Goal: Task Accomplishment & Management: Use online tool/utility

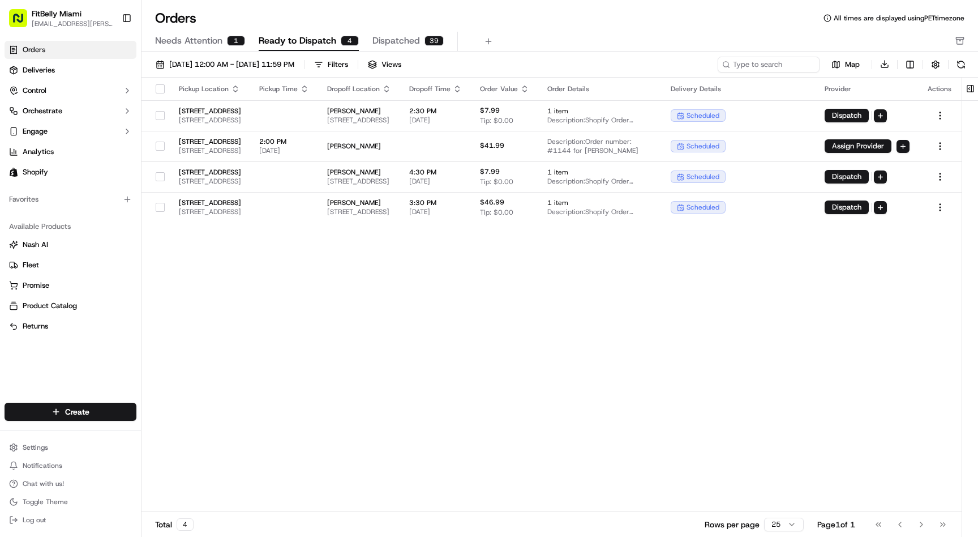
click at [189, 43] on span "Needs Attention" at bounding box center [188, 41] width 67 height 14
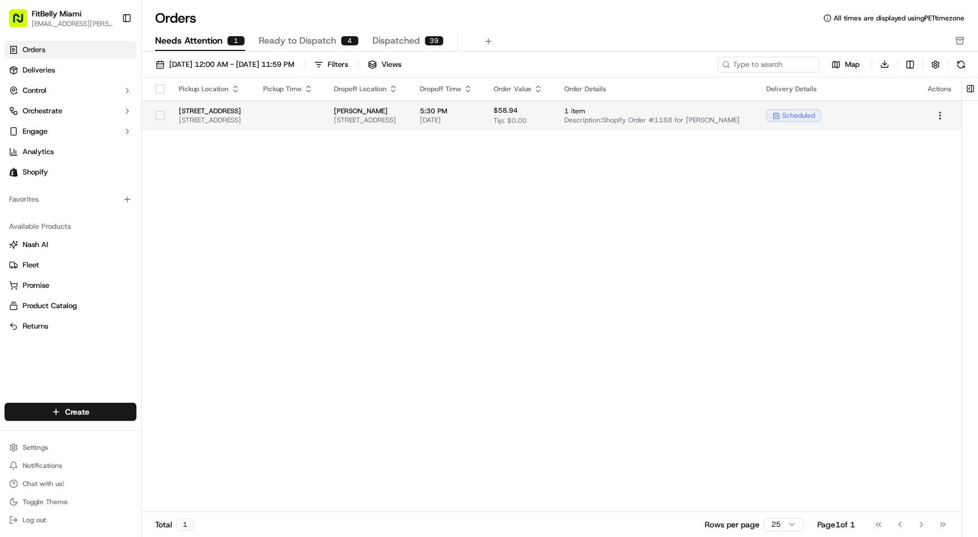
click at [325, 118] on td at bounding box center [289, 115] width 71 height 31
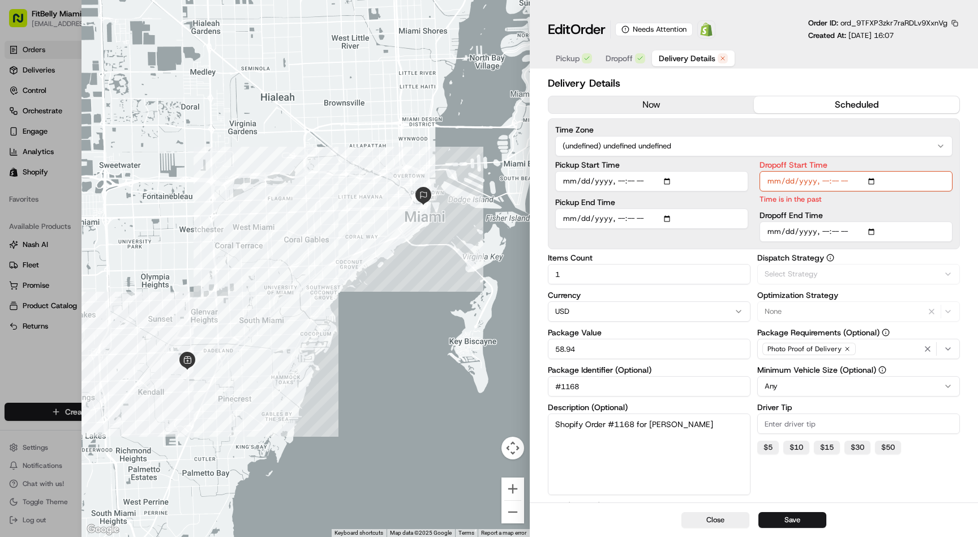
click at [703, 55] on span "Delivery Details" at bounding box center [687, 58] width 57 height 11
click at [825, 230] on input "Dropoff End Time" at bounding box center [856, 231] width 193 height 20
type input "2025-09-18T18:45"
click at [824, 182] on input "Dropoff Start Time" at bounding box center [856, 181] width 193 height 20
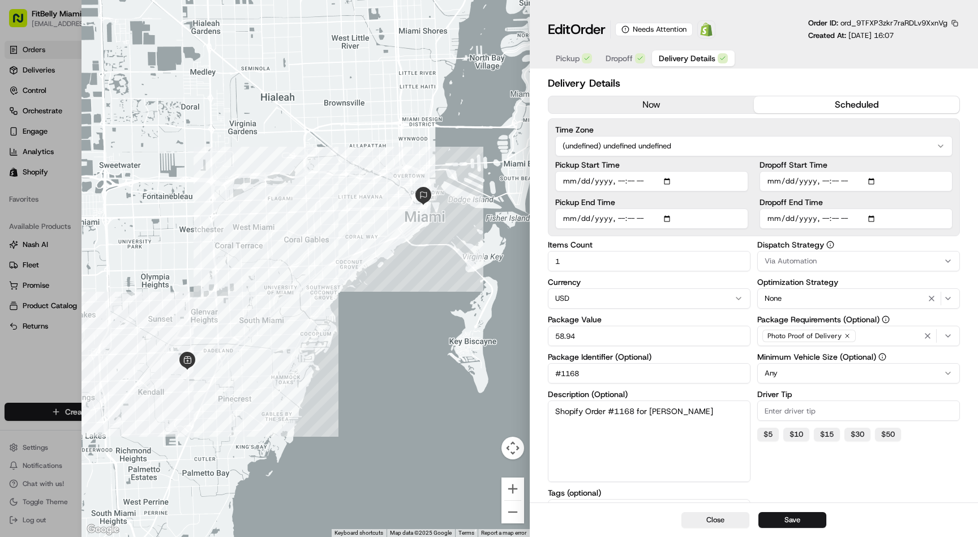
click at [824, 182] on input "Dropoff Start Time" at bounding box center [856, 181] width 193 height 20
click at [835, 183] on input "Dropoff Start Time" at bounding box center [856, 181] width 193 height 20
type input "2025-09-18T16:48"
click at [791, 520] on button "Save" at bounding box center [792, 520] width 68 height 16
click at [728, 519] on button "Close" at bounding box center [715, 520] width 68 height 16
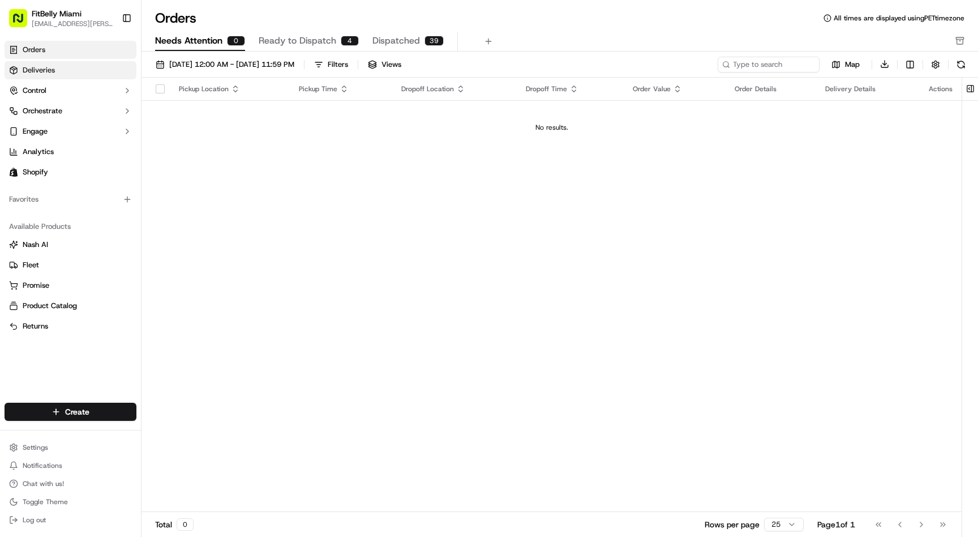
click at [70, 63] on link "Deliveries" at bounding box center [71, 70] width 132 height 18
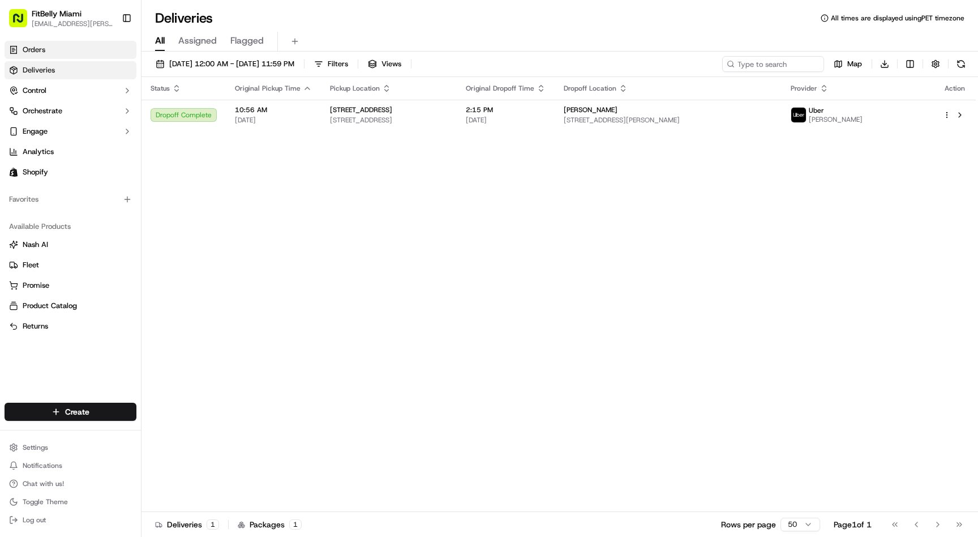
click at [63, 49] on link "Orders" at bounding box center [71, 50] width 132 height 18
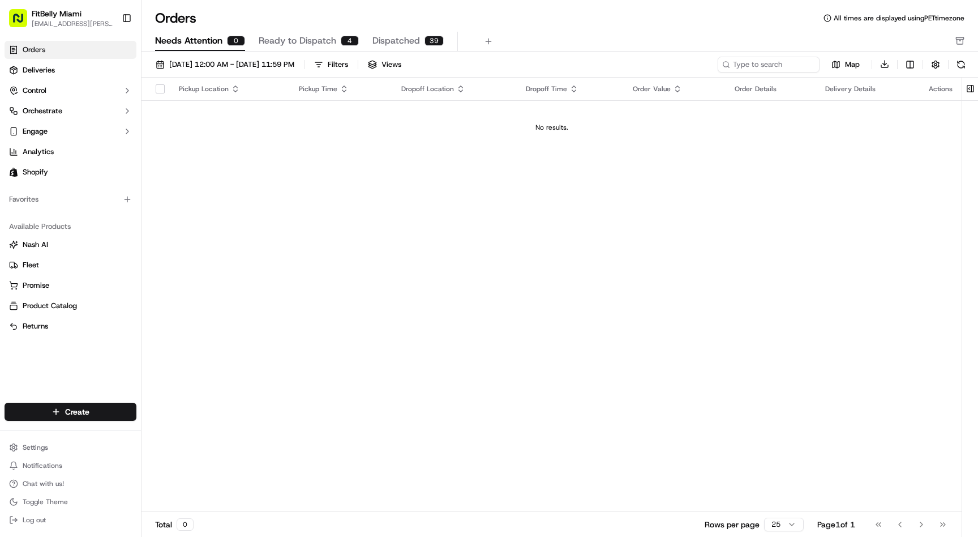
click at [68, 47] on link "Orders" at bounding box center [71, 50] width 132 height 18
click at [317, 38] on span "Ready to Dispatch" at bounding box center [298, 41] width 78 height 14
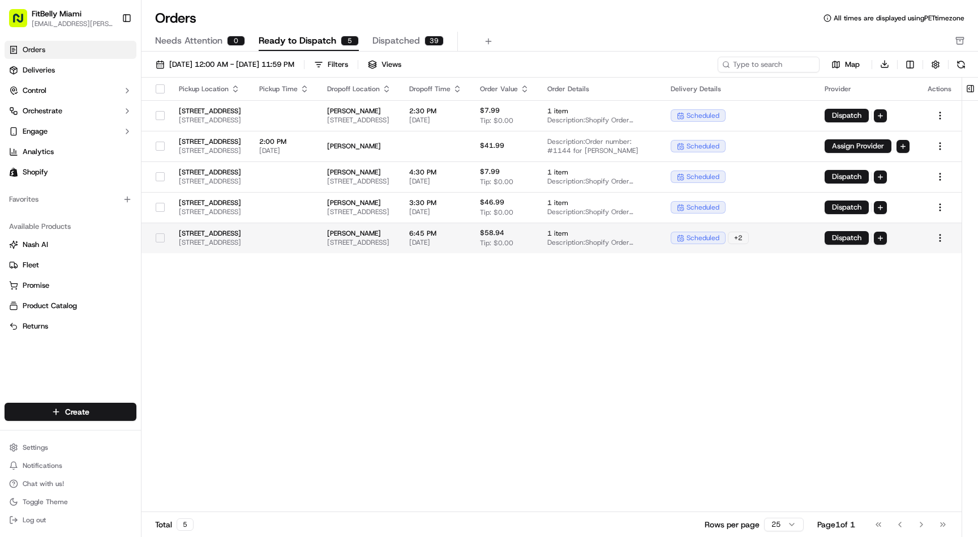
click at [156, 238] on button "button" at bounding box center [160, 237] width 9 height 9
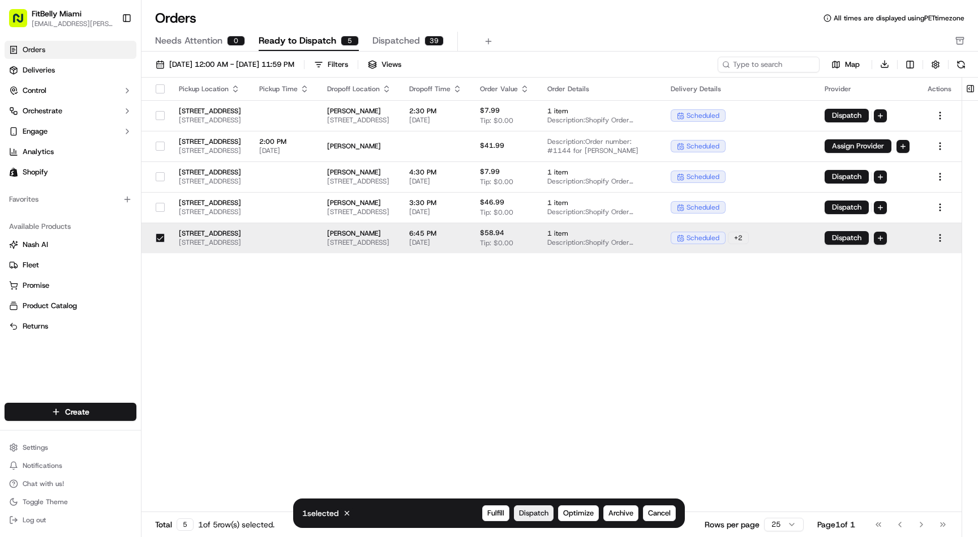
click at [533, 514] on span "Dispatch" at bounding box center [533, 513] width 29 height 10
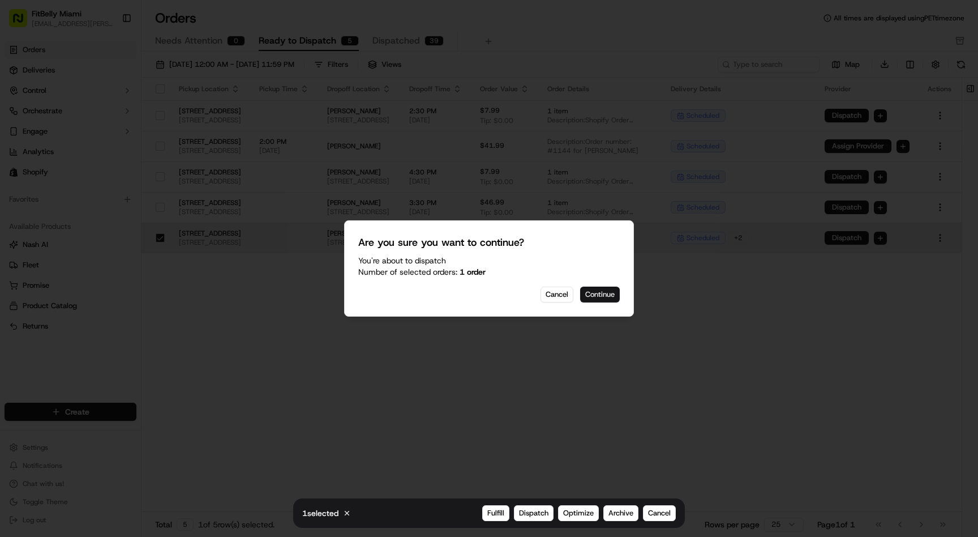
click at [598, 297] on button "Continue" at bounding box center [600, 294] width 40 height 16
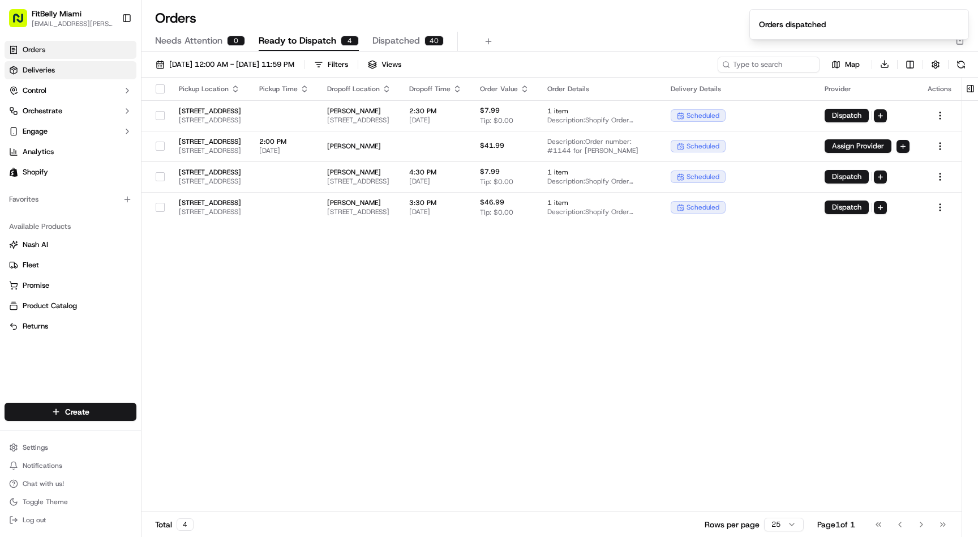
click at [83, 71] on link "Deliveries" at bounding box center [71, 70] width 132 height 18
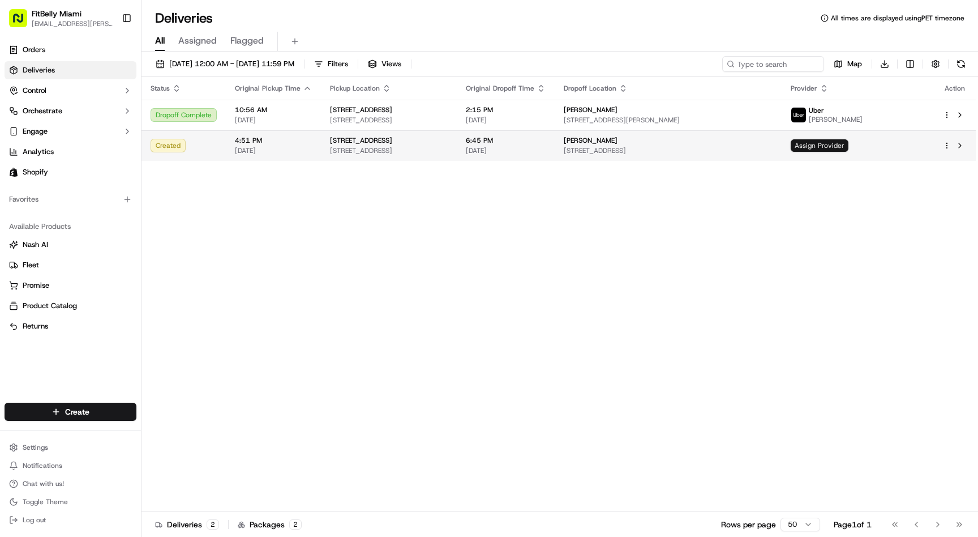
click at [848, 143] on span "Assign Provider" at bounding box center [820, 145] width 58 height 12
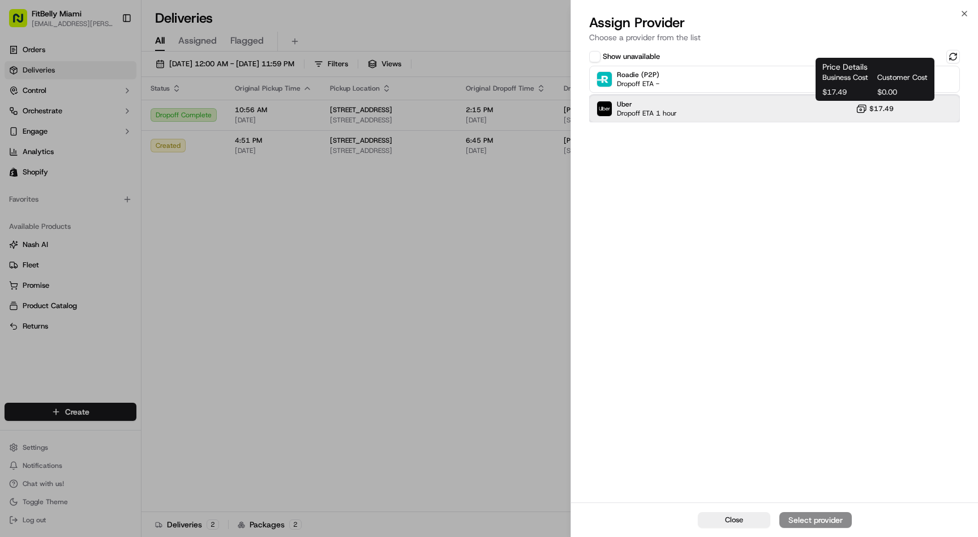
click at [840, 109] on div "Uber Dropoff ETA 1 hour $17.49" at bounding box center [774, 108] width 371 height 27
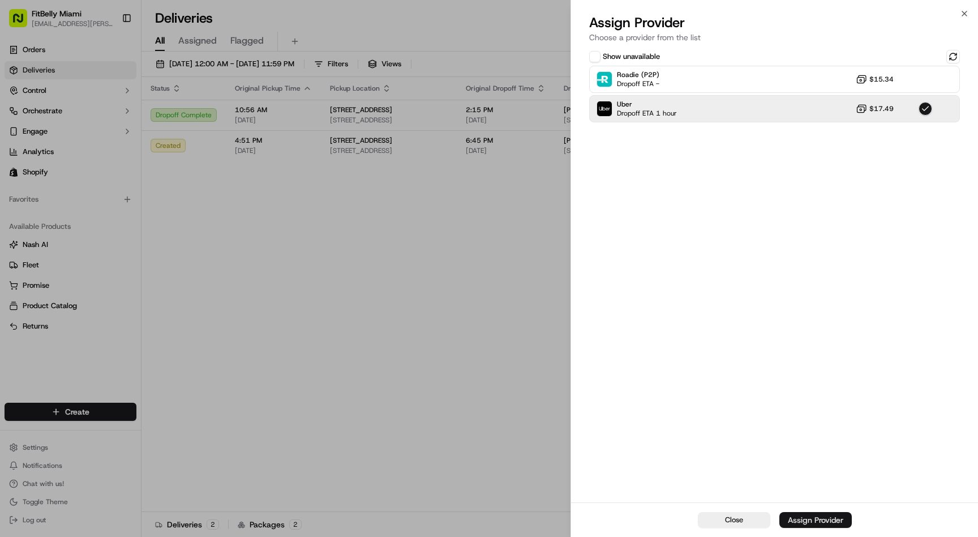
click at [816, 519] on div "Assign Provider" at bounding box center [815, 519] width 55 height 11
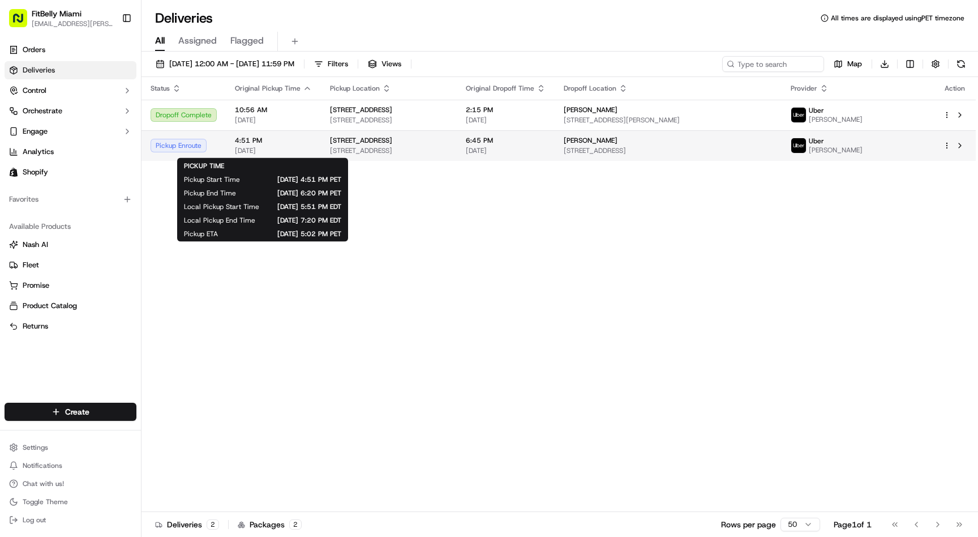
click at [285, 143] on span "4:51 PM" at bounding box center [273, 140] width 77 height 9
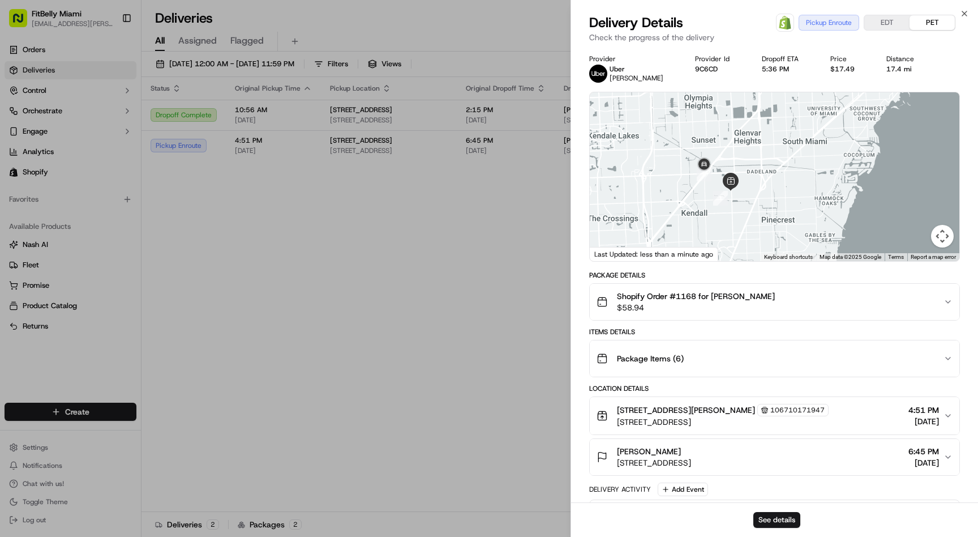
drag, startPoint x: 696, startPoint y: 232, endPoint x: 693, endPoint y: 188, distance: 43.6
click at [693, 188] on div at bounding box center [775, 176] width 370 height 169
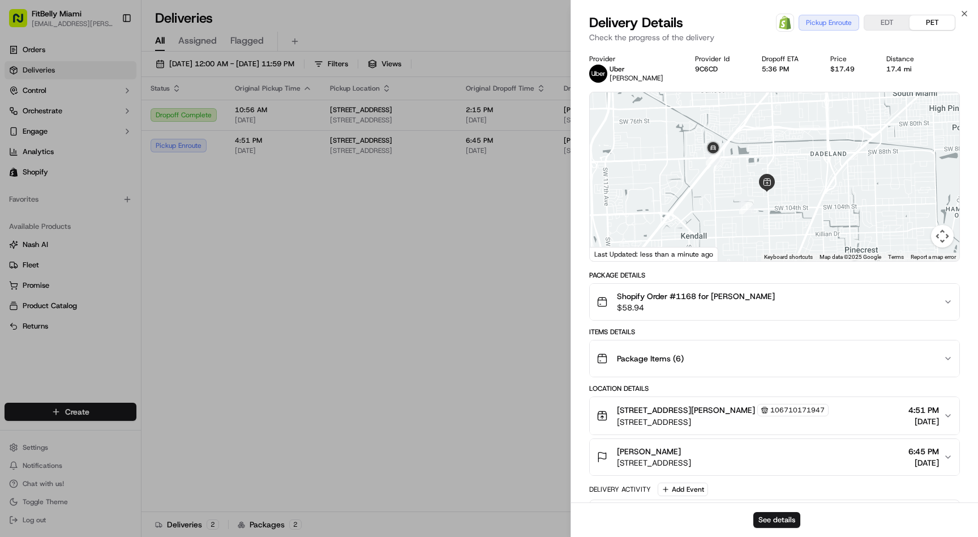
drag, startPoint x: 692, startPoint y: 189, endPoint x: 653, endPoint y: 183, distance: 39.5
click at [654, 183] on div at bounding box center [775, 176] width 370 height 169
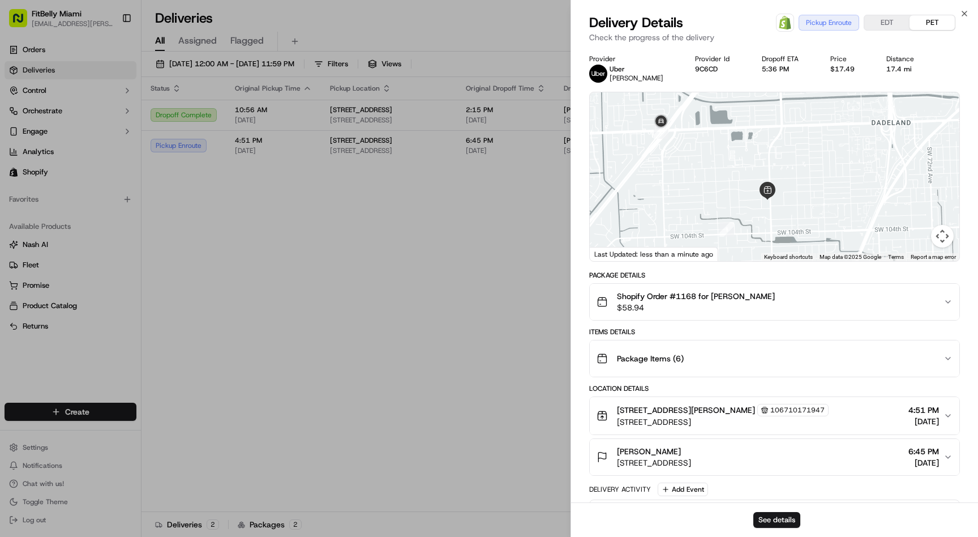
drag, startPoint x: 653, startPoint y: 183, endPoint x: 621, endPoint y: 196, distance: 34.8
click at [621, 196] on div at bounding box center [775, 176] width 370 height 169
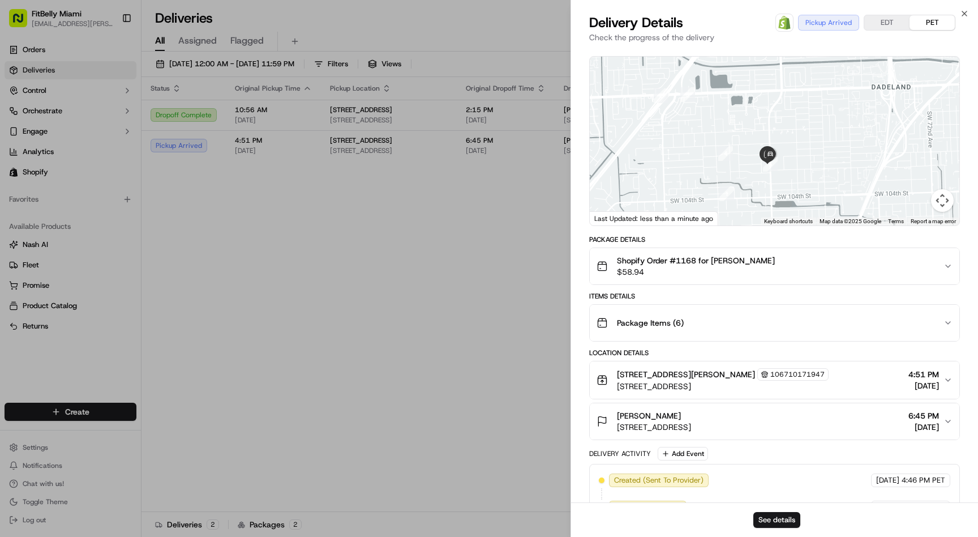
scroll to position [200, 0]
